Goal: Task Accomplishment & Management: Manage account settings

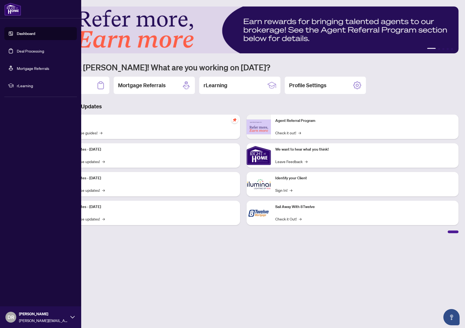
click at [28, 51] on link "Deal Processing" at bounding box center [30, 50] width 27 height 5
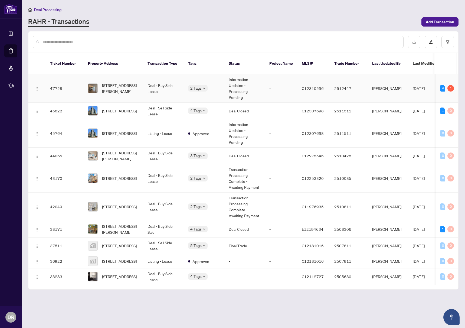
click at [240, 82] on td "Information Updated - Processing Pending" at bounding box center [245, 88] width 41 height 28
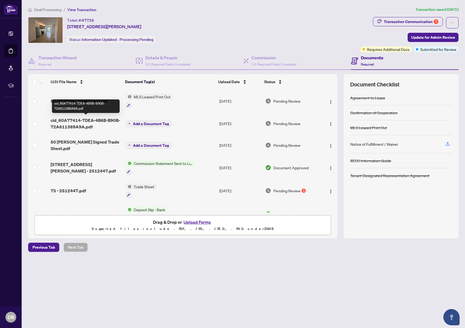
click at [79, 119] on span "cid_60A77414-7DEA-4B6B-B90B-72A611389A9A.pdf" at bounding box center [86, 123] width 70 height 13
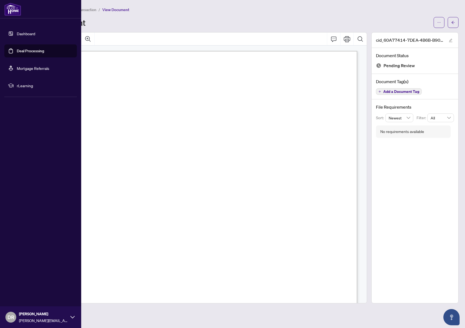
click at [26, 51] on link "Deal Processing" at bounding box center [30, 50] width 27 height 5
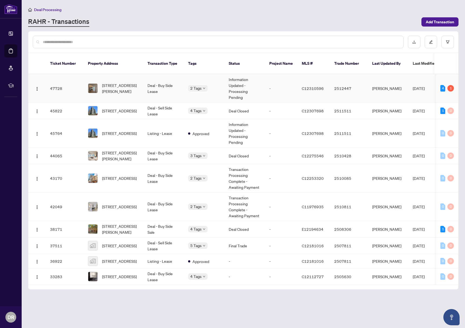
click at [385, 80] on td "[PERSON_NAME]" at bounding box center [388, 88] width 41 height 28
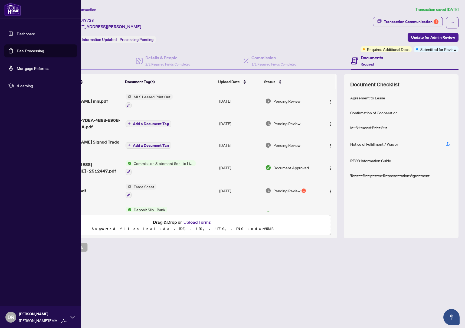
click at [27, 52] on link "Deal Processing" at bounding box center [30, 50] width 27 height 5
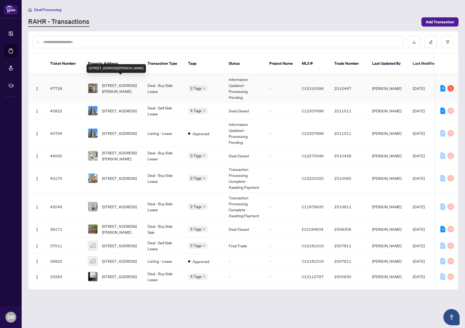
click at [118, 82] on span "[STREET_ADDRESS][PERSON_NAME]" at bounding box center [120, 88] width 37 height 12
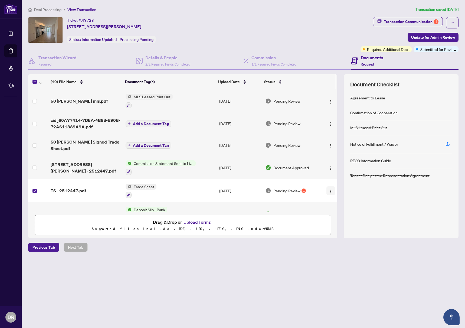
click at [329, 189] on img "button" at bounding box center [331, 191] width 4 height 4
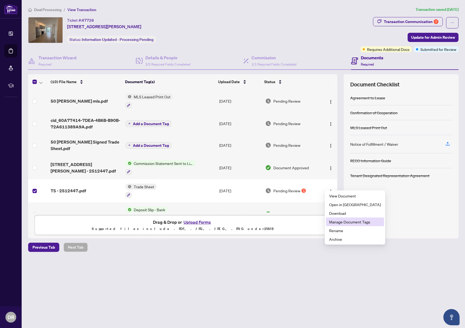
click at [344, 223] on span "Manage Document Tags" at bounding box center [355, 222] width 52 height 6
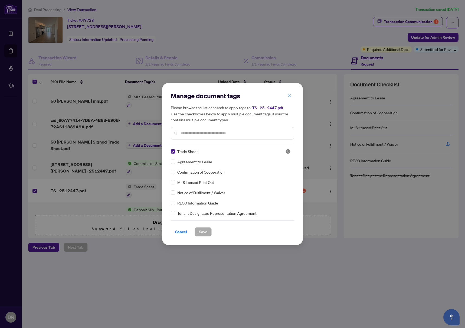
click at [289, 96] on icon "close" at bounding box center [289, 95] width 3 height 3
